Goal: Transaction & Acquisition: Purchase product/service

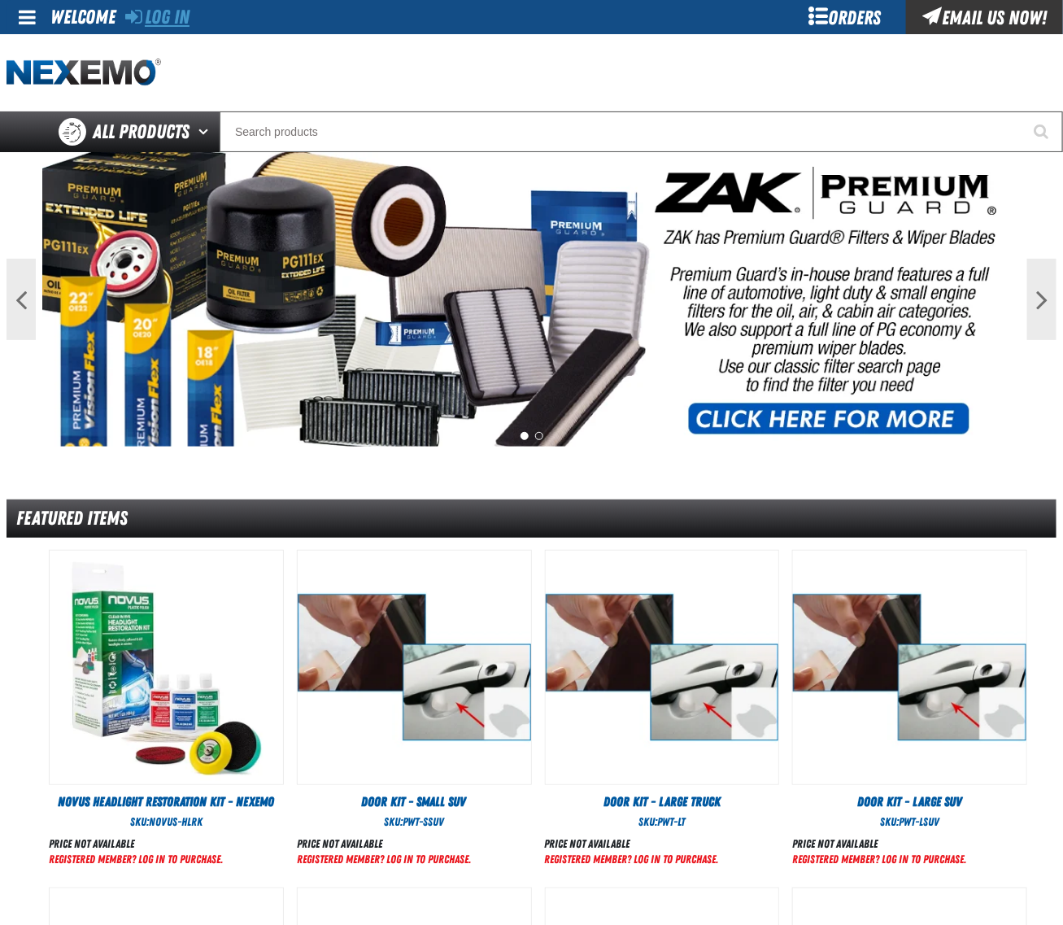
click at [164, 8] on link "Log In" at bounding box center [157, 17] width 64 height 23
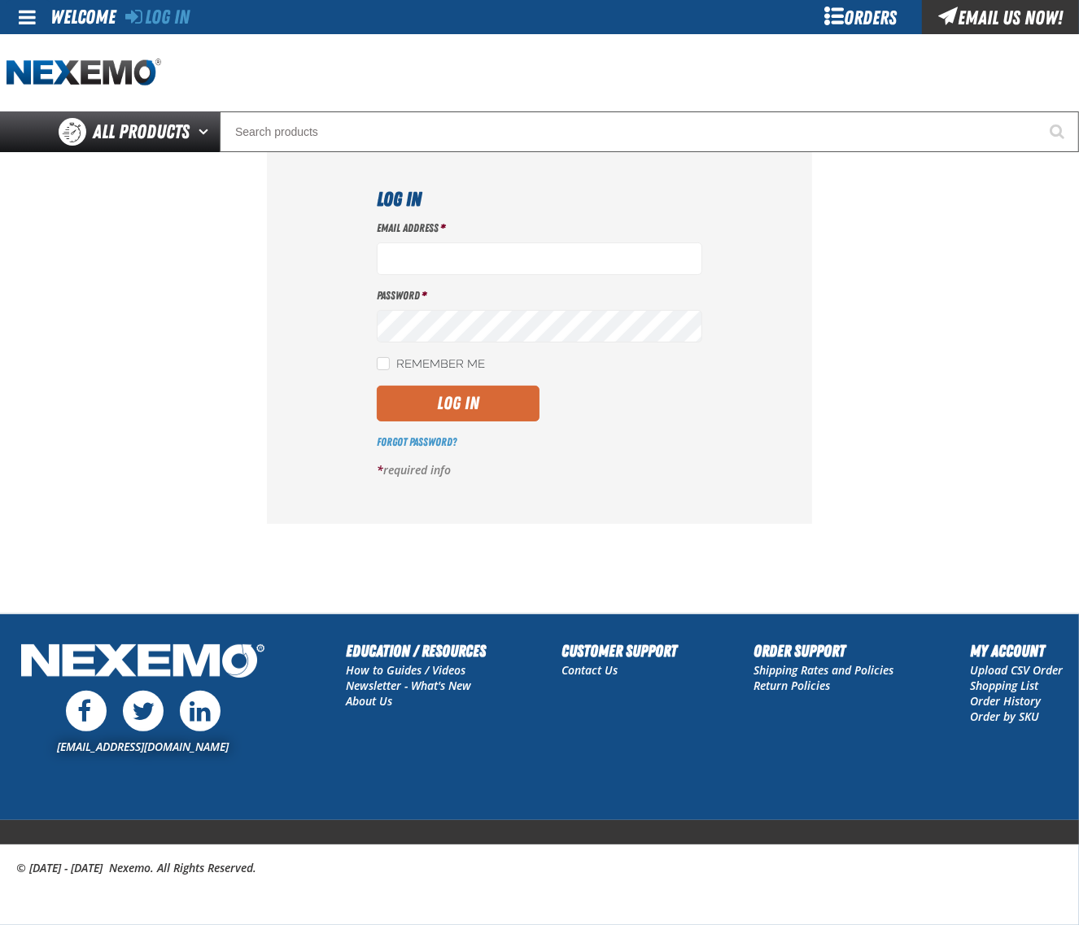
type input "dloerzel@vtaig.com"
click at [477, 401] on button "Log In" at bounding box center [458, 404] width 163 height 36
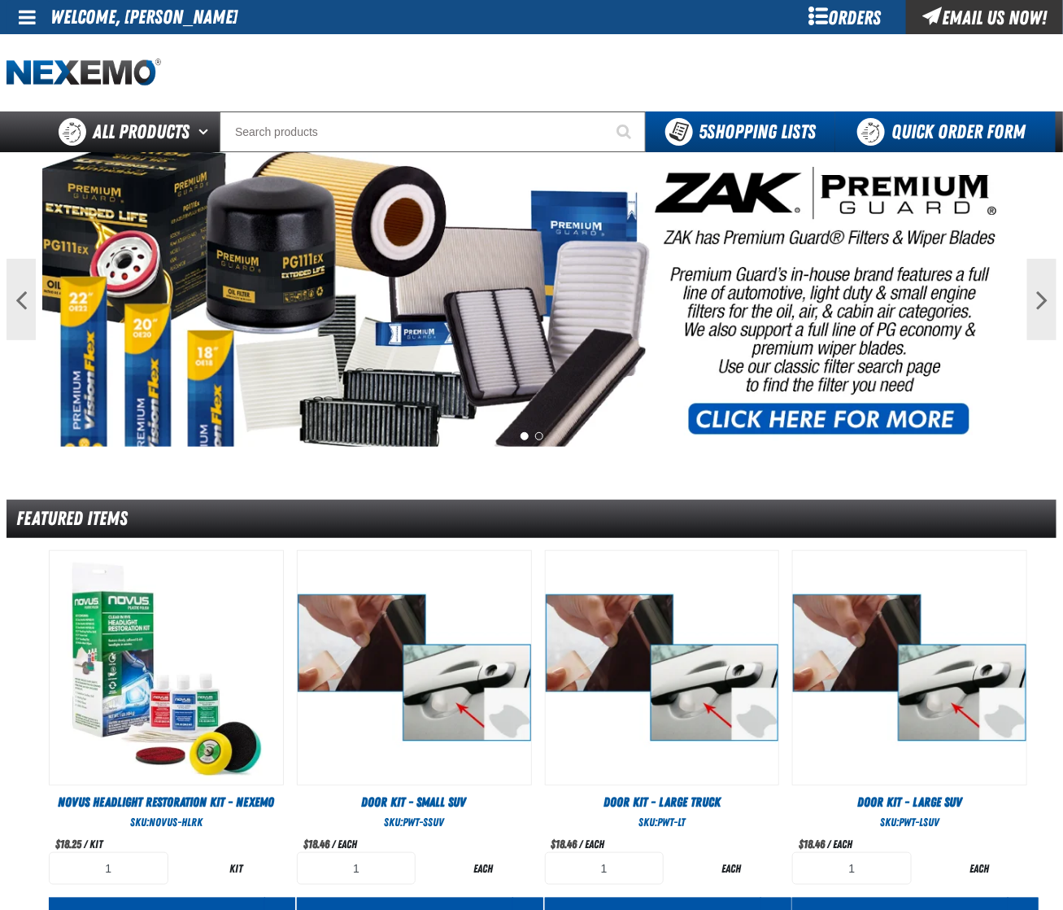
click at [916, 129] on link "Quick Order Form" at bounding box center [946, 131] width 221 height 41
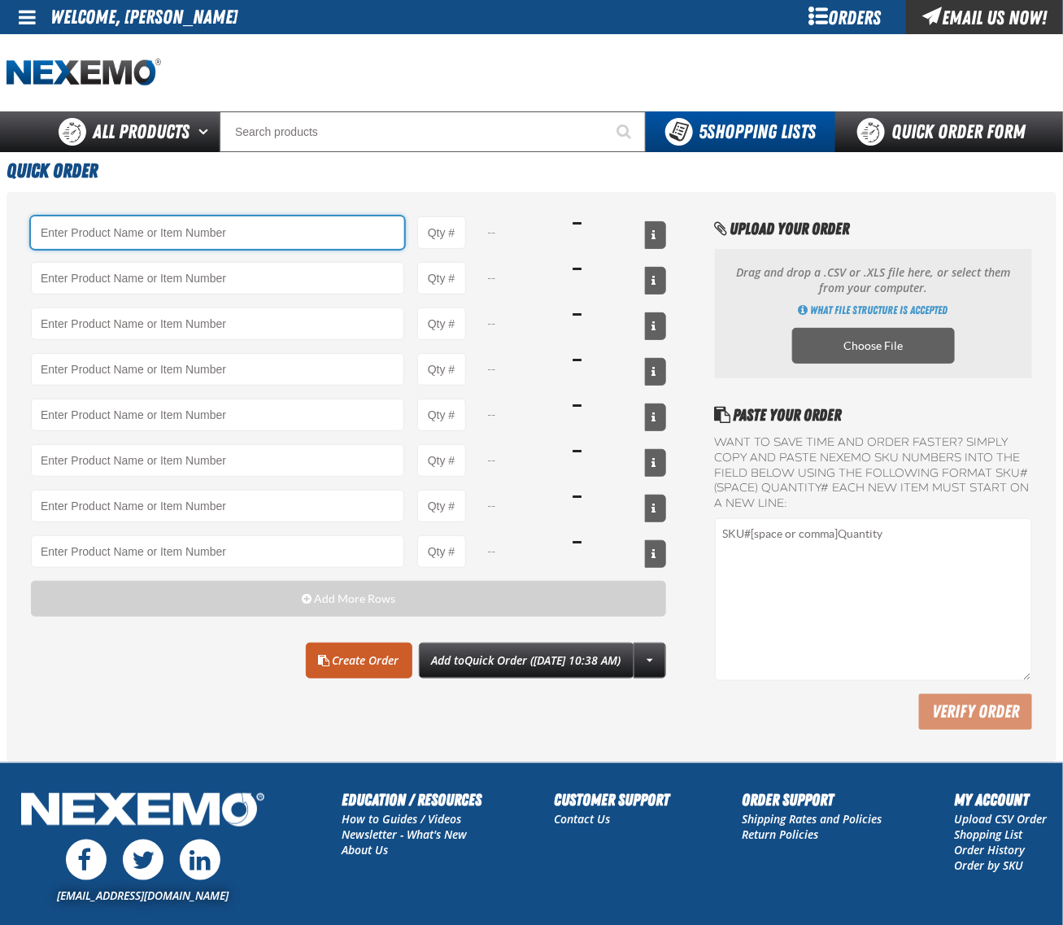
click at [203, 229] on input "Product" at bounding box center [217, 232] width 373 height 33
paste input "CVT500"
type input "CVT500 - Multi-Vehicle Continuous Variable Transmission Fluid - ZAK Products"
type input "1"
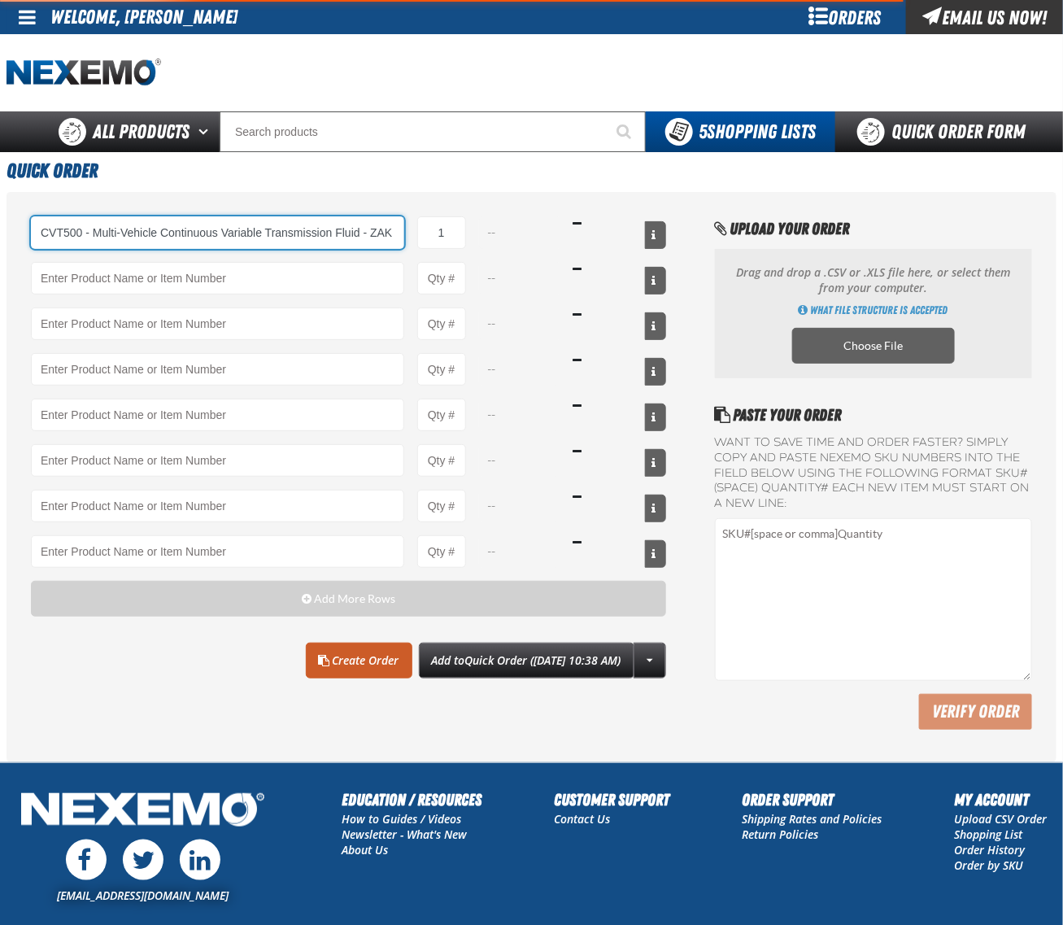
select select "bottle"
type input "CVT500 - Multi-Vehicle Continuous Variable Transmission Fluid - ZAK Products"
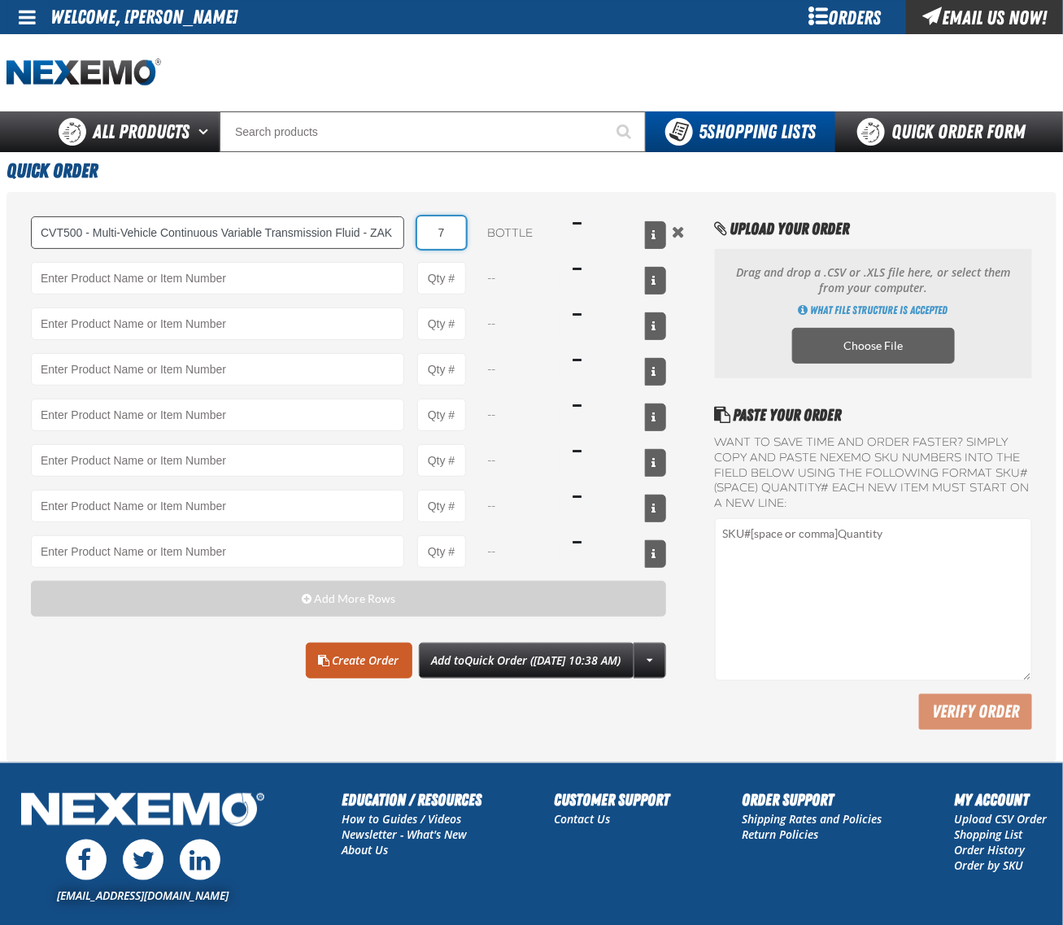
type input "72"
type input "CVT500 - Multi-Vehicle Continuous Variable Transmission Fluid - ZAK Products"
type input "72"
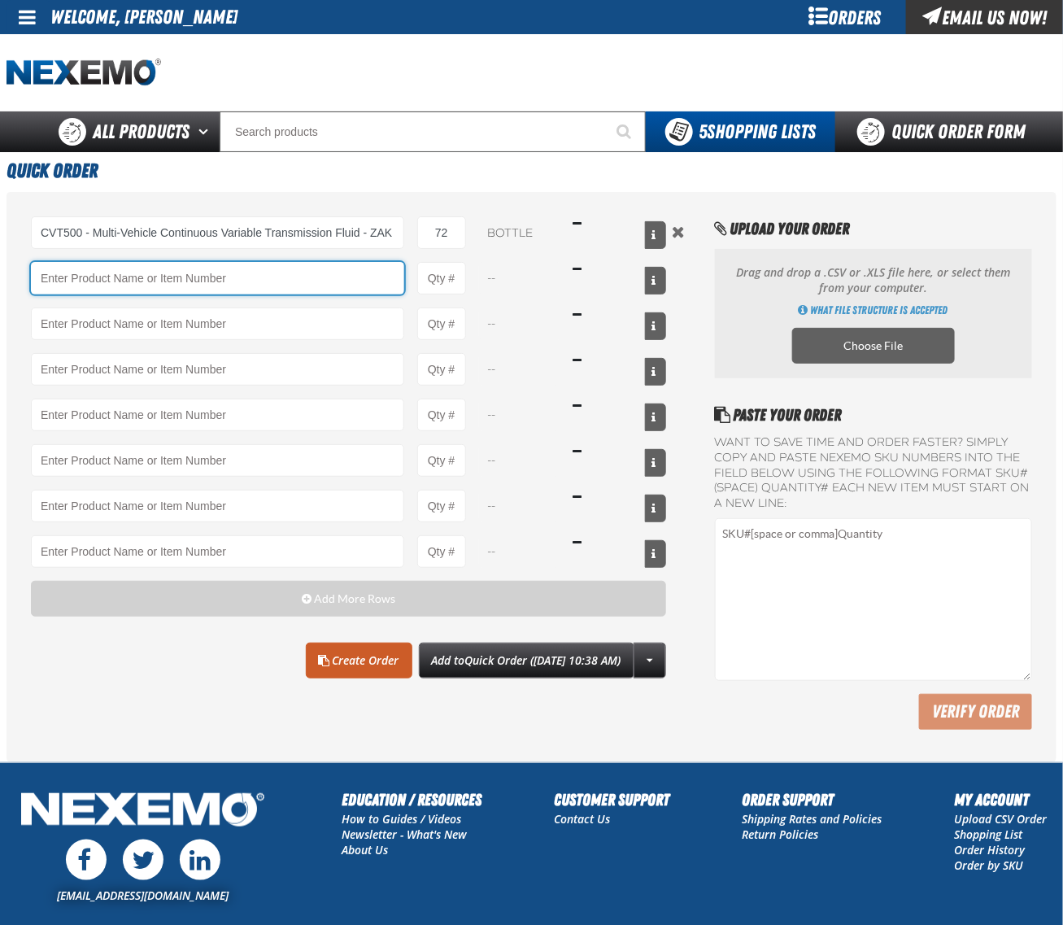
click at [177, 277] on input "Product" at bounding box center [217, 278] width 373 height 33
paste input "R201"
type input "R201 - Universal Cooling System Conditioner - ZAK Products"
type input "1"
select select "bottle"
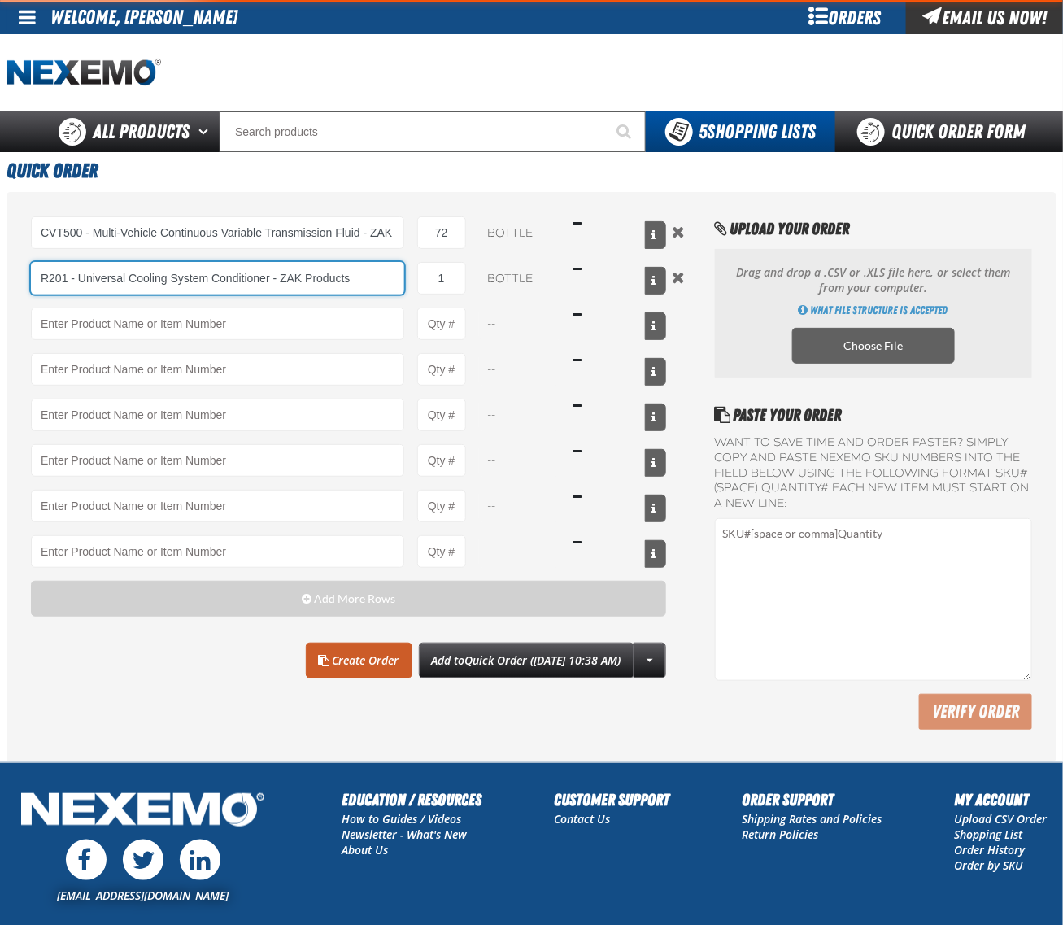
type input "R201 - Universal Cooling System Conditioner - ZAK Products"
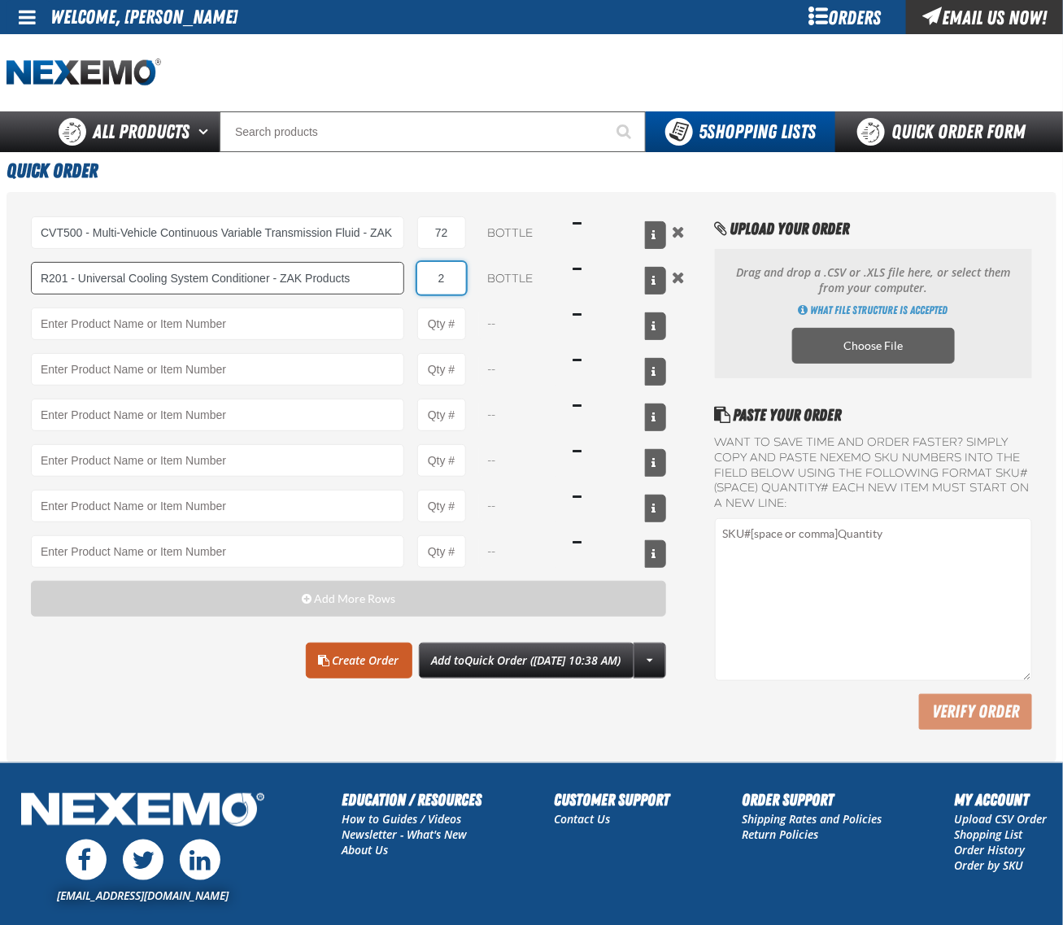
type input "24"
type input "R201 - Universal Cooling System Conditioner - ZAK Products"
type input "24"
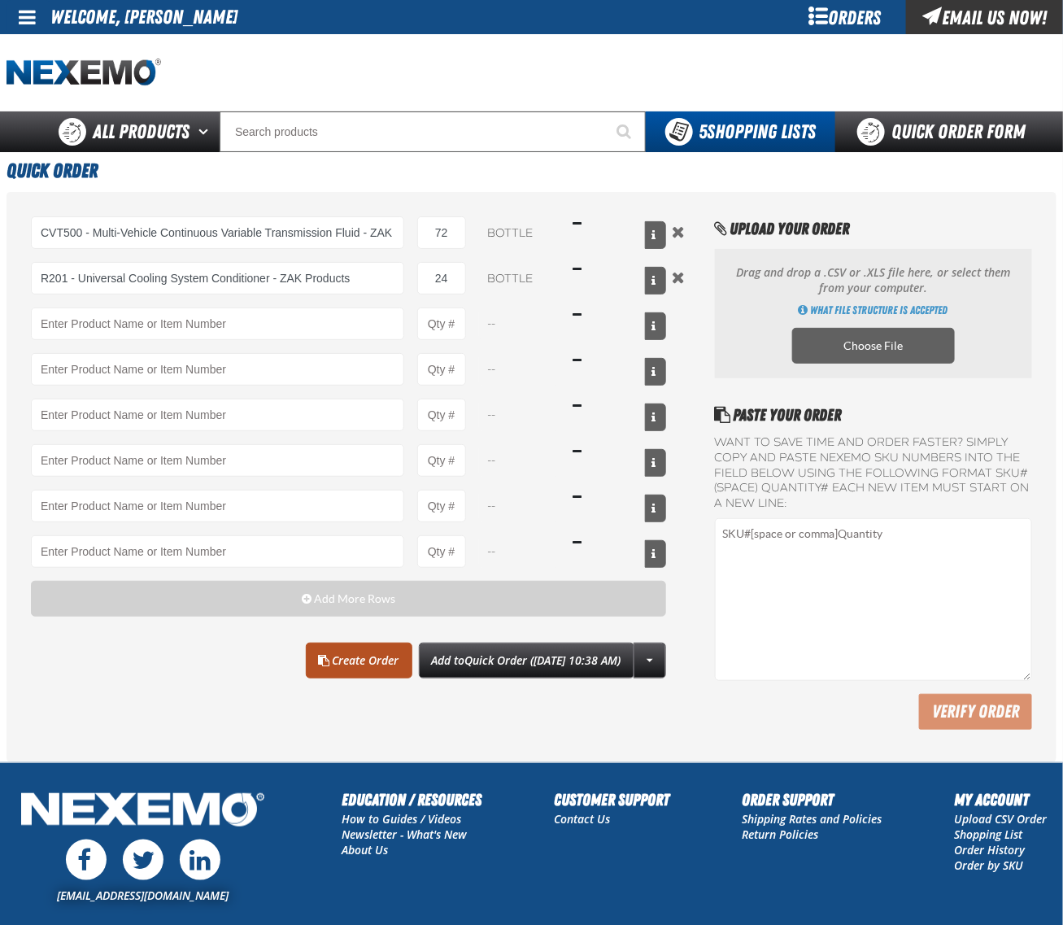
click at [313, 678] on link "Create Order" at bounding box center [359, 661] width 107 height 36
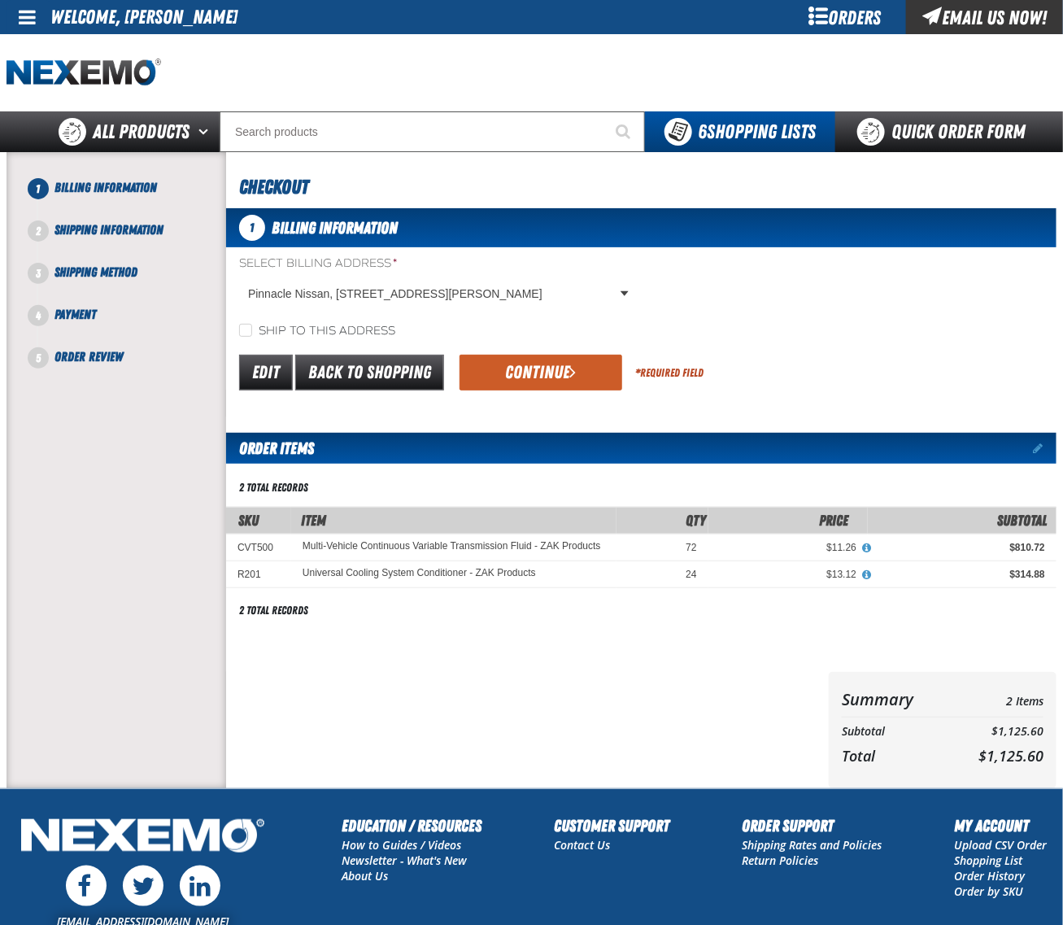
click at [291, 324] on label "Ship to this address" at bounding box center [317, 331] width 156 height 15
click at [252, 324] on input "Ship to this address" at bounding box center [245, 330] width 13 height 13
checkbox input "true"
click at [510, 363] on button "Continue" at bounding box center [541, 373] width 163 height 36
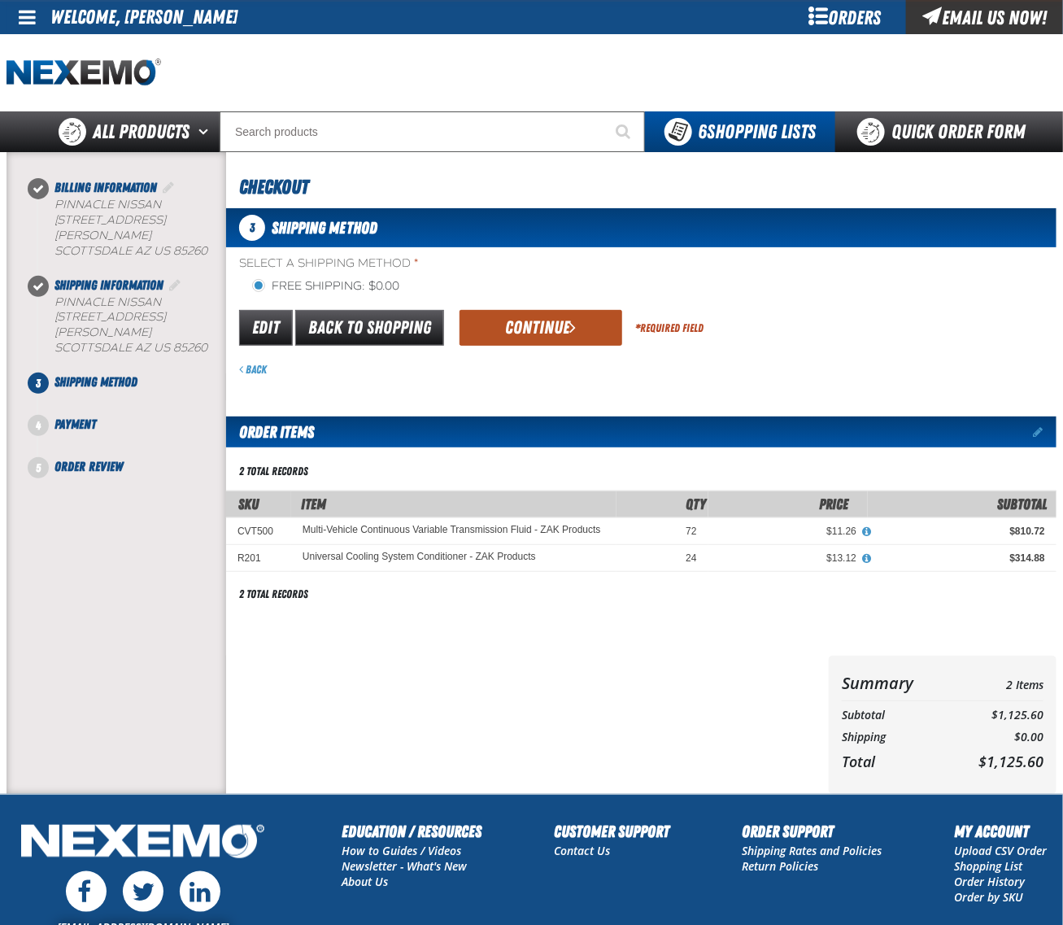
click at [529, 325] on button "Continue" at bounding box center [541, 328] width 163 height 36
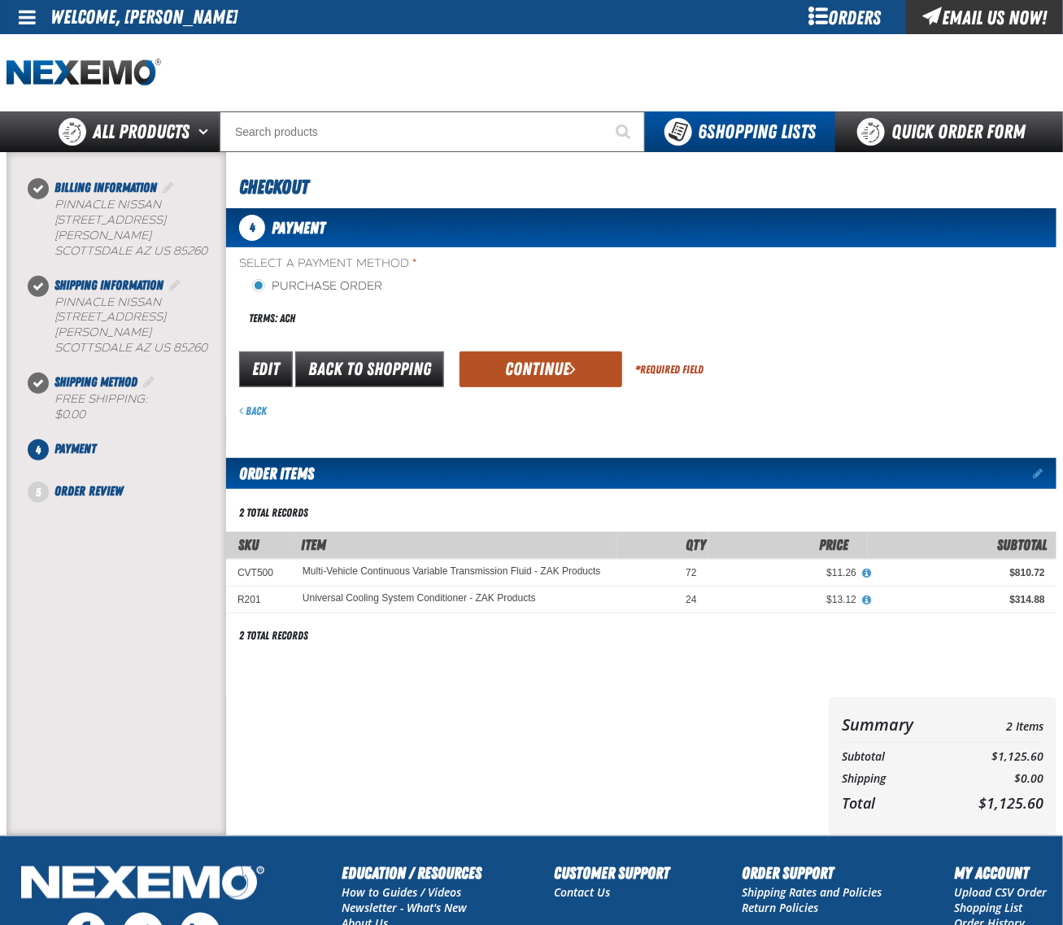
click at [522, 363] on button "Continue" at bounding box center [541, 369] width 163 height 36
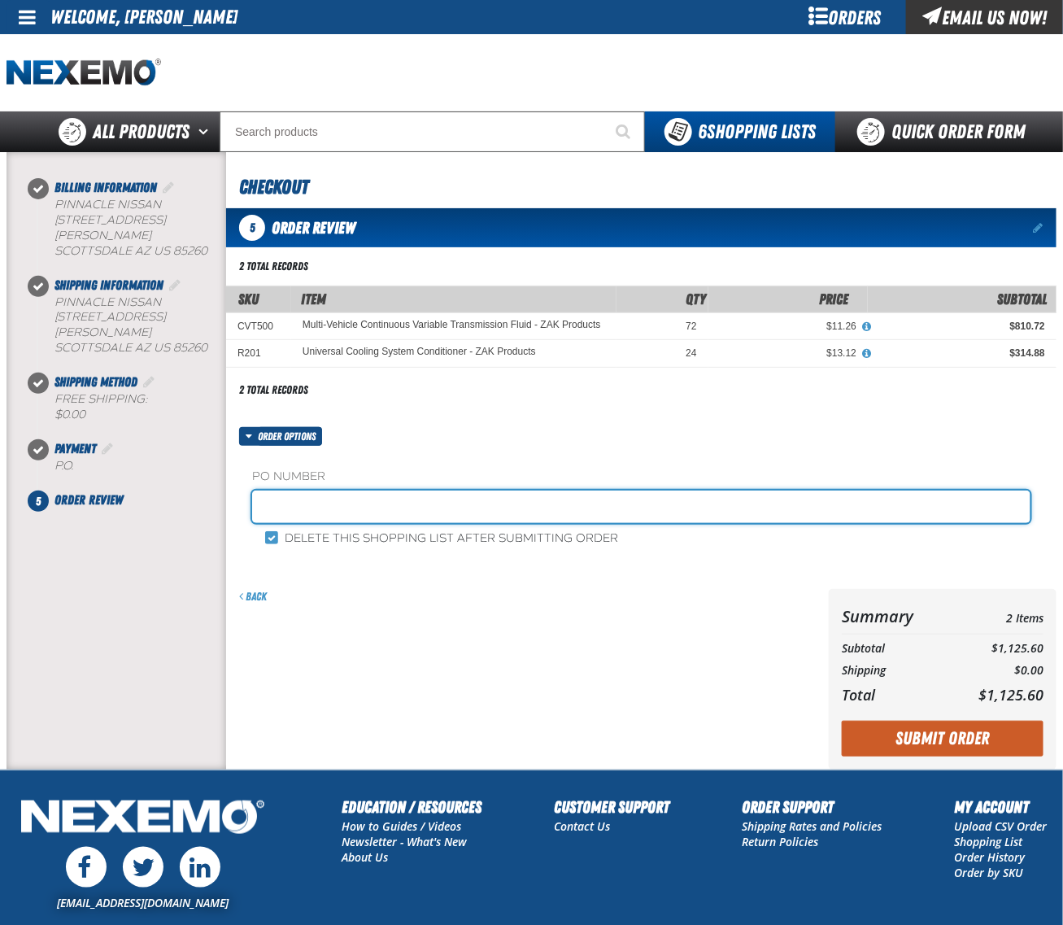
click at [408, 513] on input "text" at bounding box center [641, 507] width 779 height 33
type input "1013CHEM"
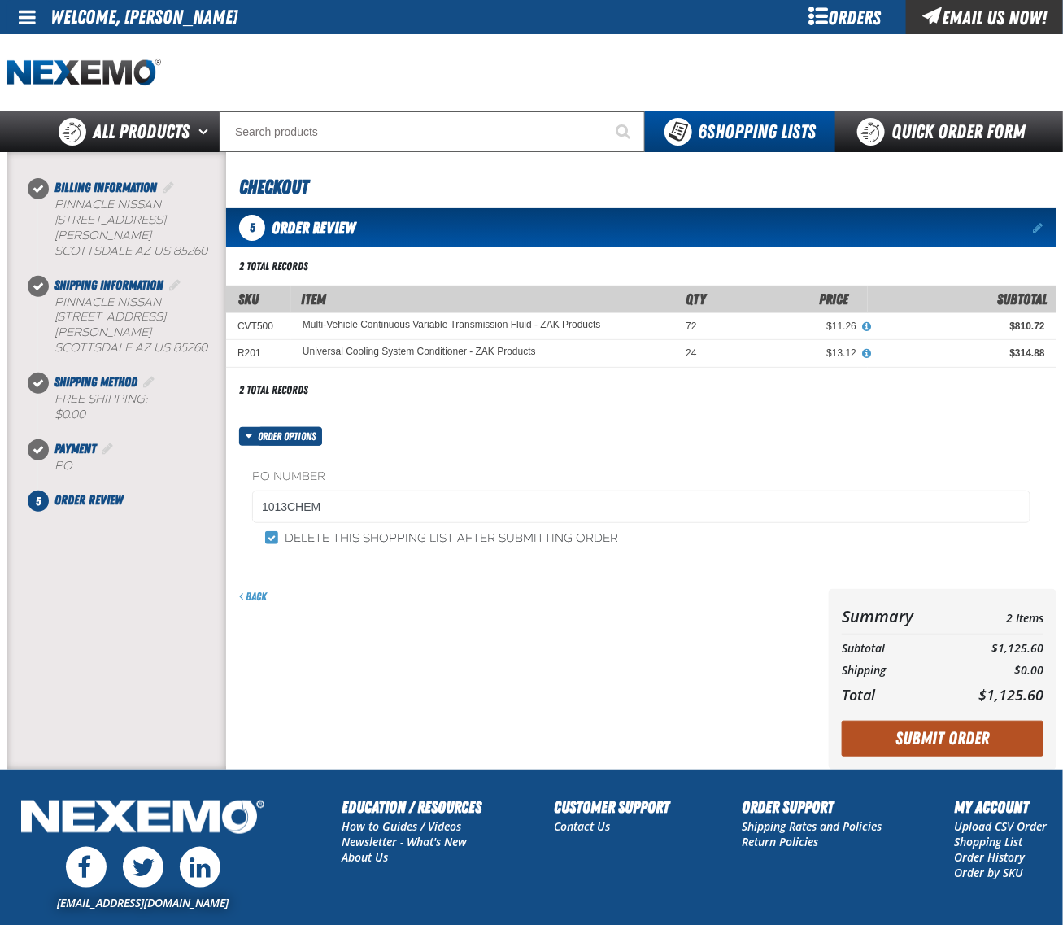
click at [946, 738] on button "Submit Order" at bounding box center [943, 739] width 202 height 36
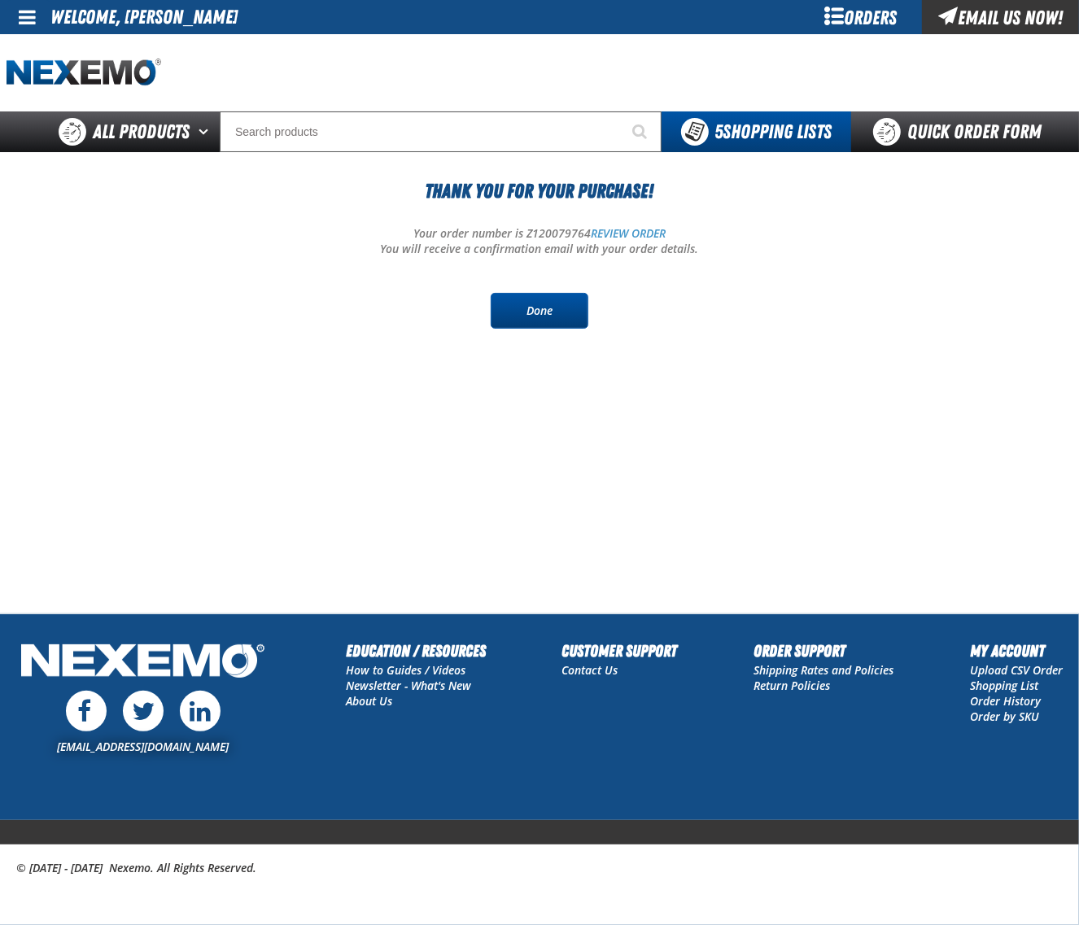
click at [523, 309] on link "Done" at bounding box center [540, 311] width 98 height 36
